Goal: Navigation & Orientation: Find specific page/section

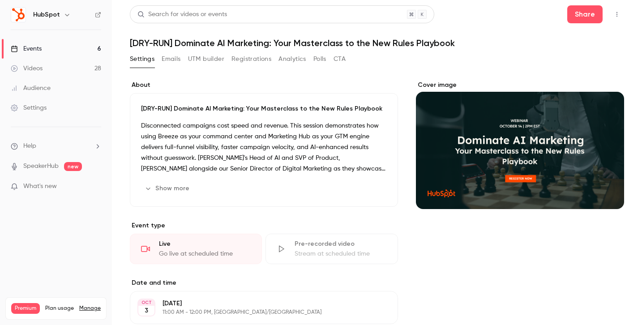
click at [60, 50] on link "Events 6" at bounding box center [56, 49] width 112 height 20
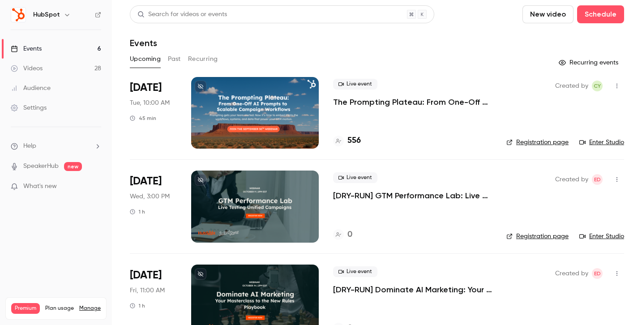
click at [178, 58] on button "Past" at bounding box center [174, 59] width 13 height 14
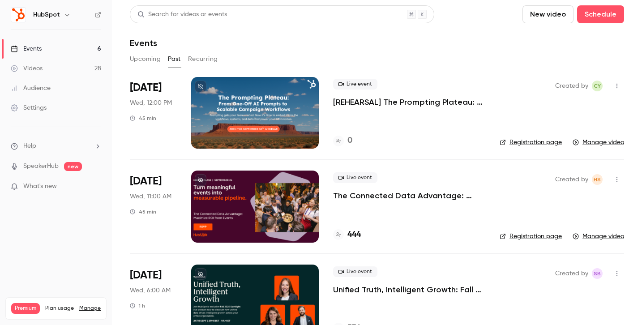
click at [154, 59] on button "Upcoming" at bounding box center [145, 59] width 31 height 14
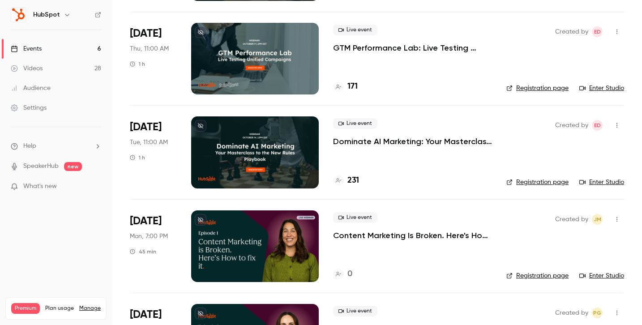
scroll to position [402, 0]
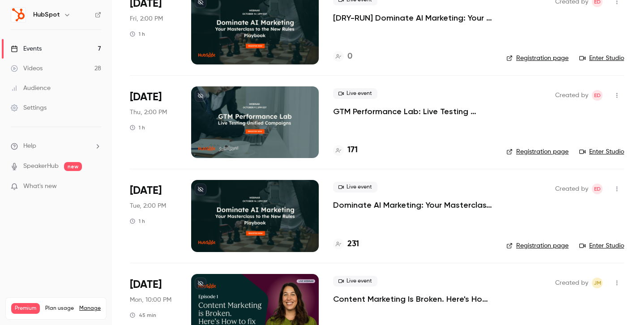
scroll to position [286, 0]
